Goal: Task Accomplishment & Management: Manage account settings

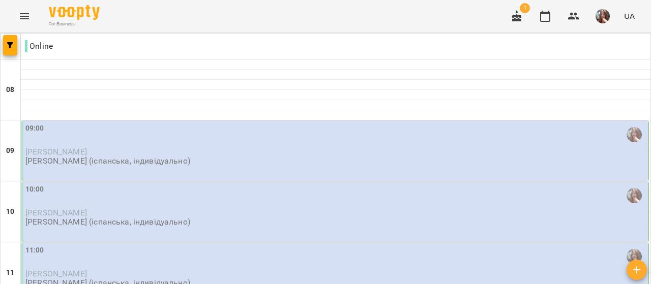
scroll to position [51, 0]
click at [121, 123] on div "09:00" at bounding box center [335, 134] width 621 height 23
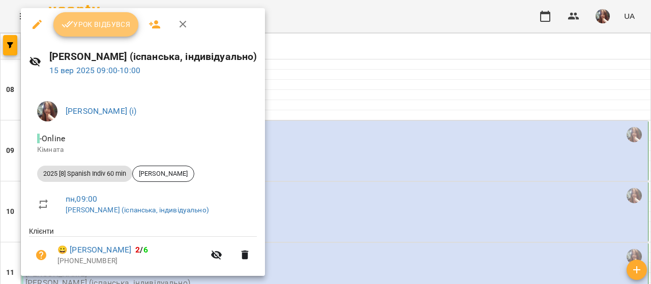
click at [118, 20] on span "Урок відбувся" at bounding box center [96, 24] width 69 height 12
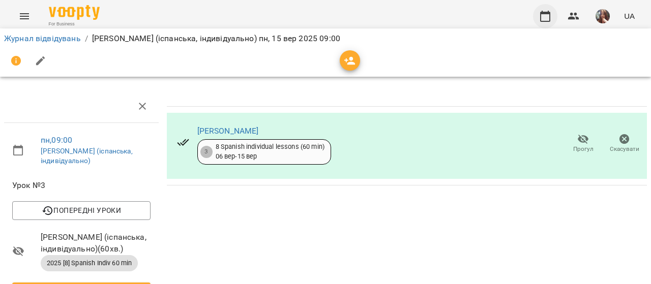
click at [548, 14] on icon "button" at bounding box center [545, 16] width 10 height 11
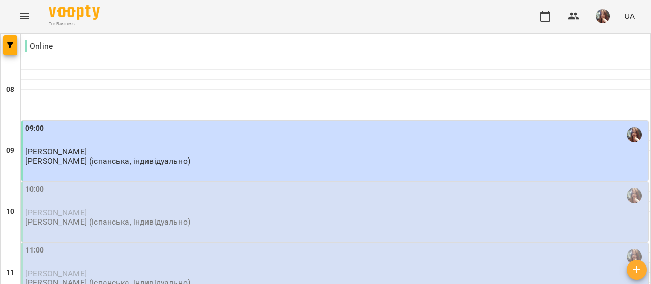
scroll to position [102, 0]
click at [110, 209] on p "[PERSON_NAME]" at bounding box center [335, 213] width 621 height 9
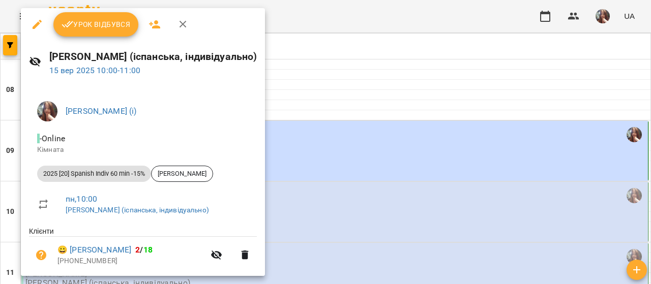
click at [92, 27] on span "Урок відбувся" at bounding box center [96, 24] width 69 height 12
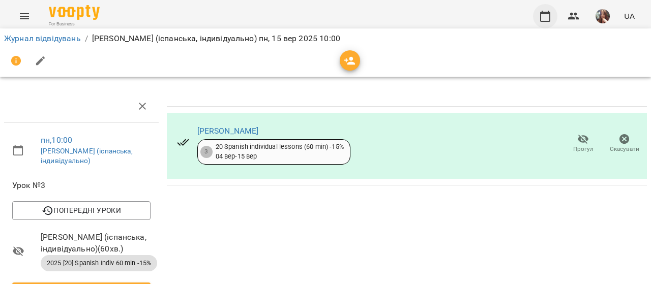
click at [548, 15] on icon "button" at bounding box center [545, 16] width 12 height 12
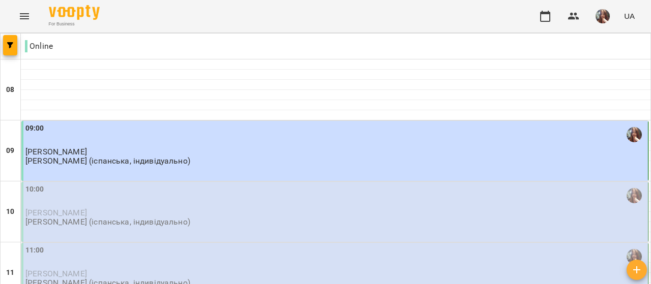
scroll to position [102, 0]
click at [103, 184] on div "10:00" at bounding box center [335, 195] width 621 height 23
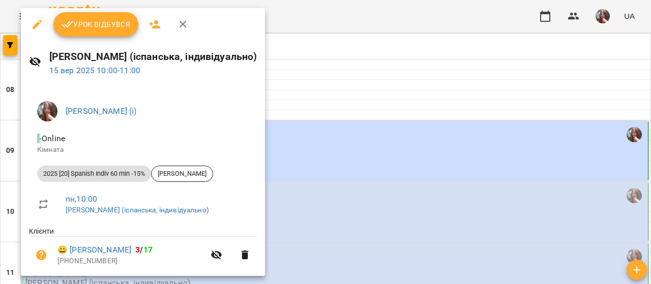
click at [98, 23] on span "Урок відбувся" at bounding box center [96, 24] width 69 height 12
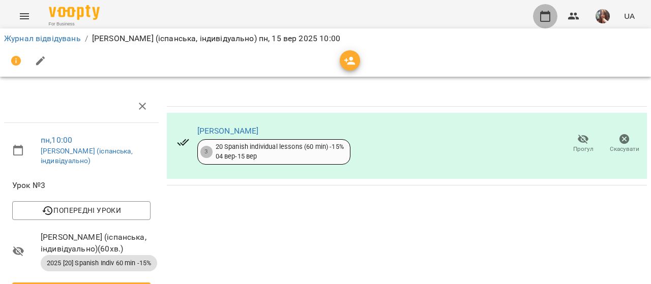
click at [546, 17] on icon "button" at bounding box center [545, 16] width 12 height 12
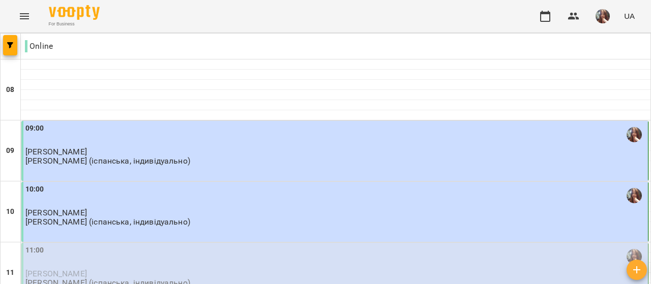
scroll to position [102, 0]
click at [76, 279] on p "[PERSON_NAME] (іспанська, індивідуально)" at bounding box center [107, 283] width 165 height 9
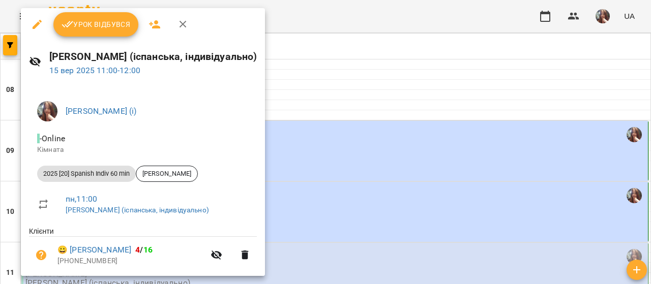
click at [99, 20] on span "Урок відбувся" at bounding box center [96, 24] width 69 height 12
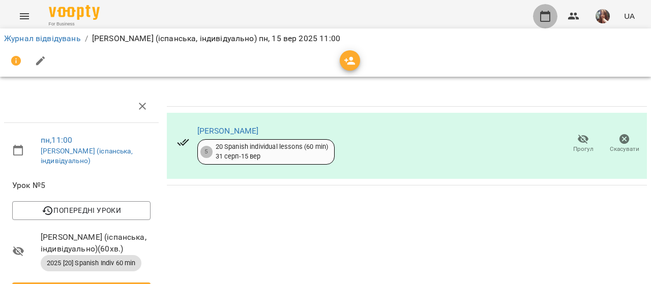
click at [546, 13] on icon "button" at bounding box center [545, 16] width 10 height 11
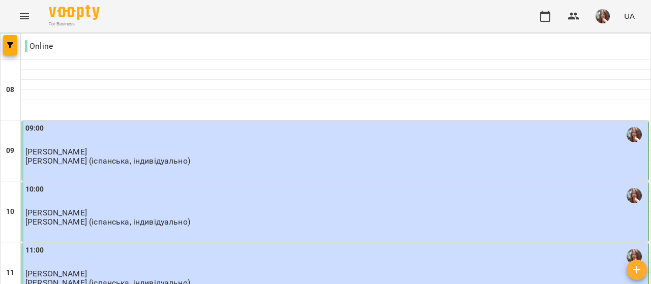
scroll to position [153, 0]
